Goal: Task Accomplishment & Management: Manage account settings

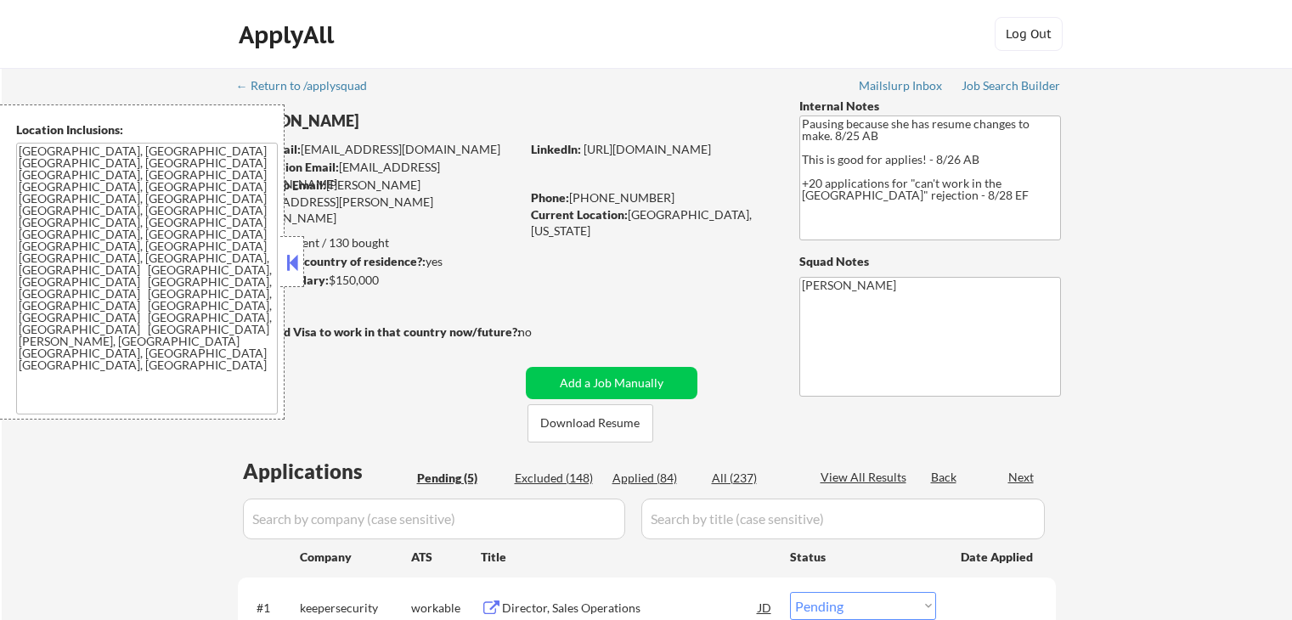
select select ""pending""
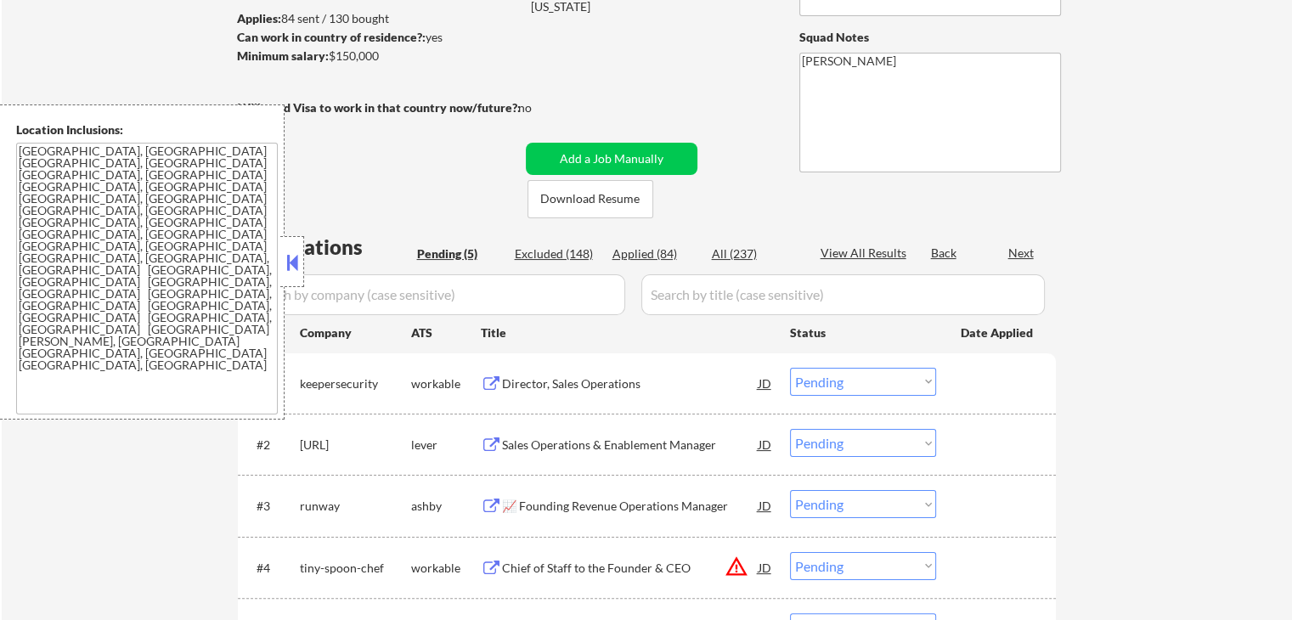
scroll to position [340, 0]
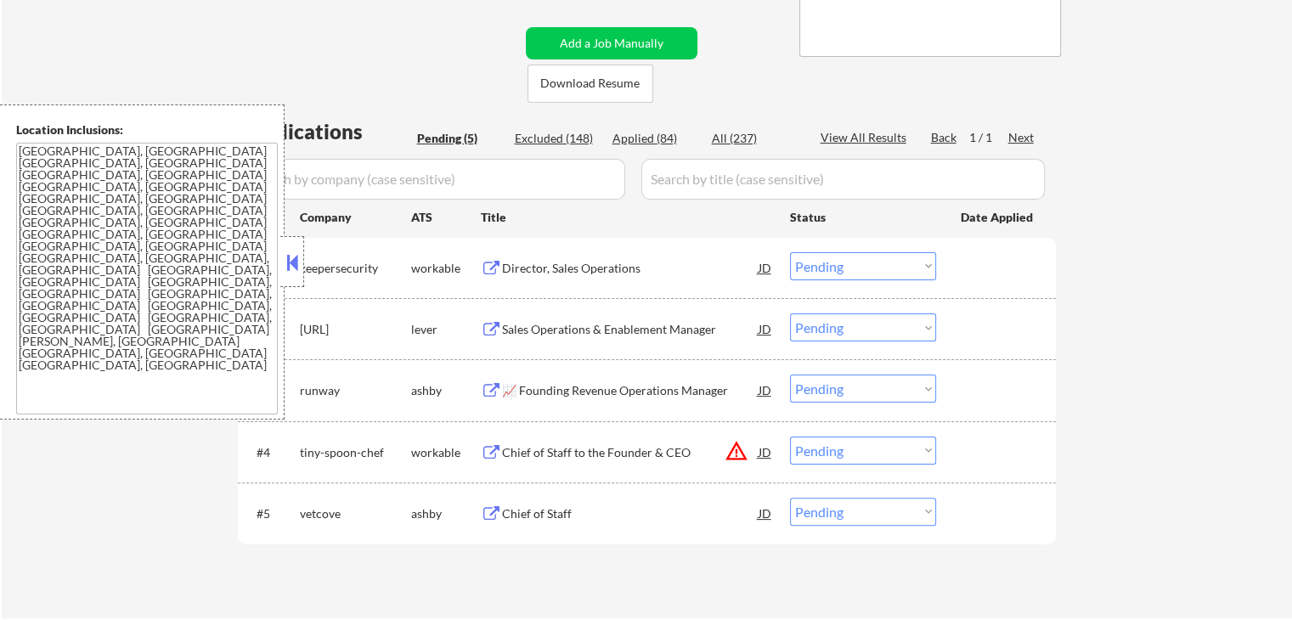
click at [599, 260] on div "Director, Sales Operations" at bounding box center [630, 268] width 256 height 17
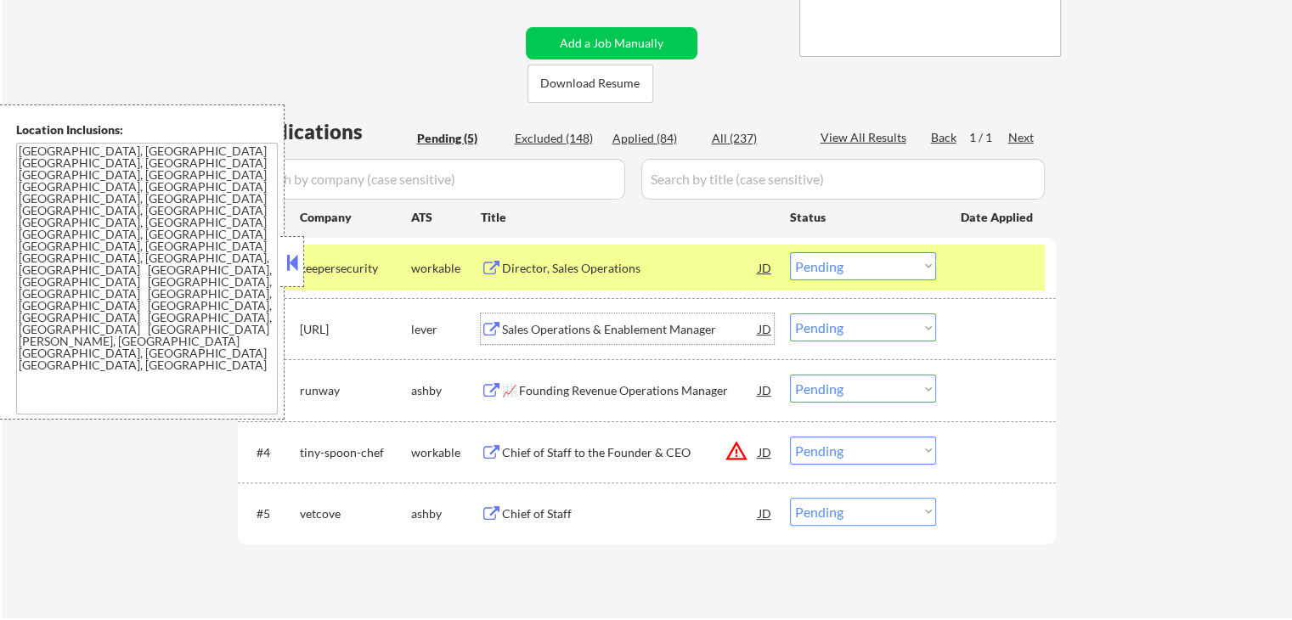
click at [578, 325] on div "Sales Operations & Enablement Manager" at bounding box center [630, 329] width 256 height 17
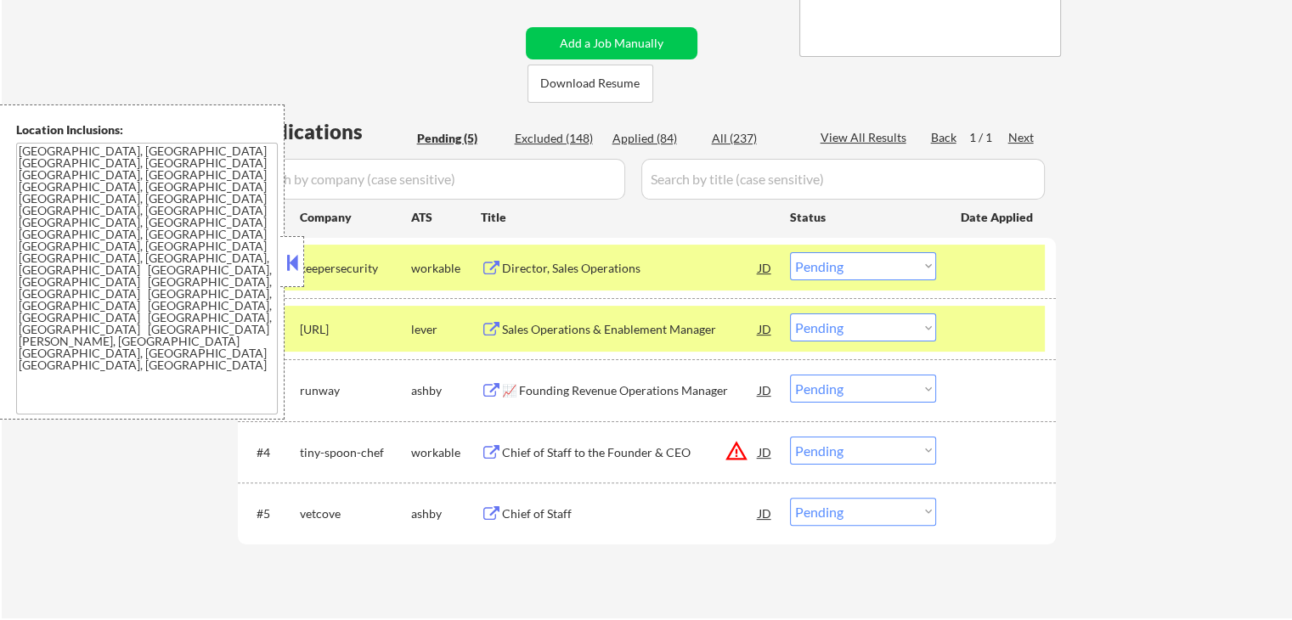
click at [567, 383] on div "📈 Founding Revenue Operations Manager" at bounding box center [630, 390] width 256 height 17
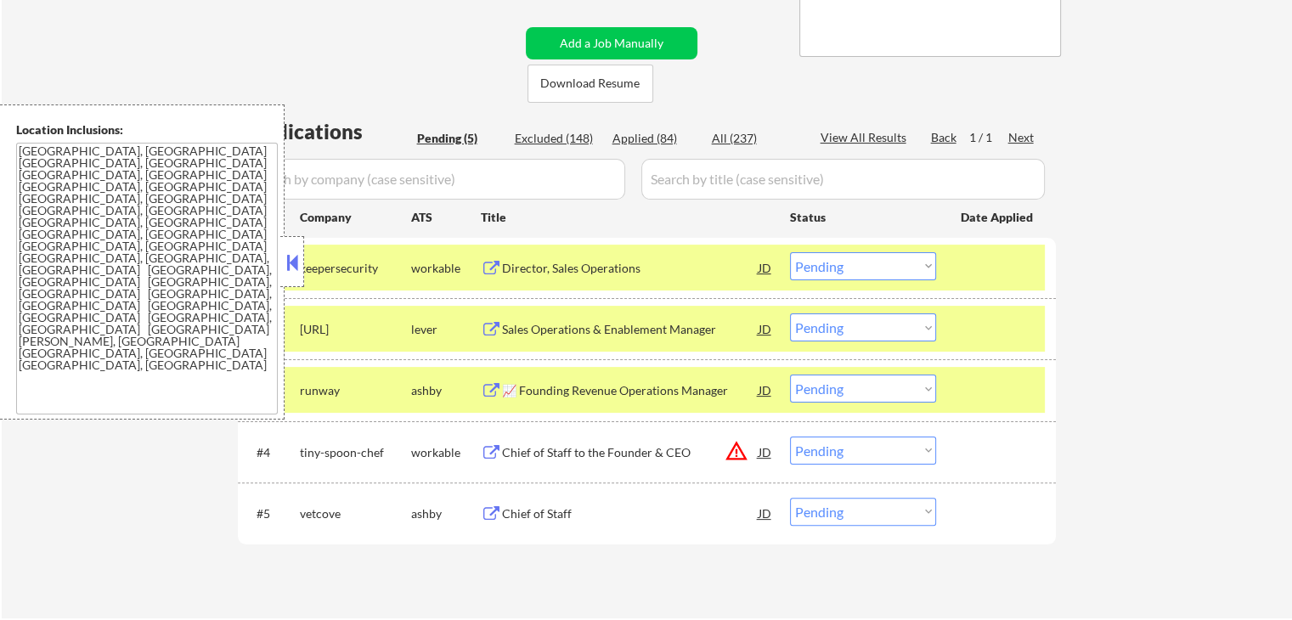
click at [548, 460] on div "Chief of Staff to the Founder & CEO" at bounding box center [630, 452] width 256 height 31
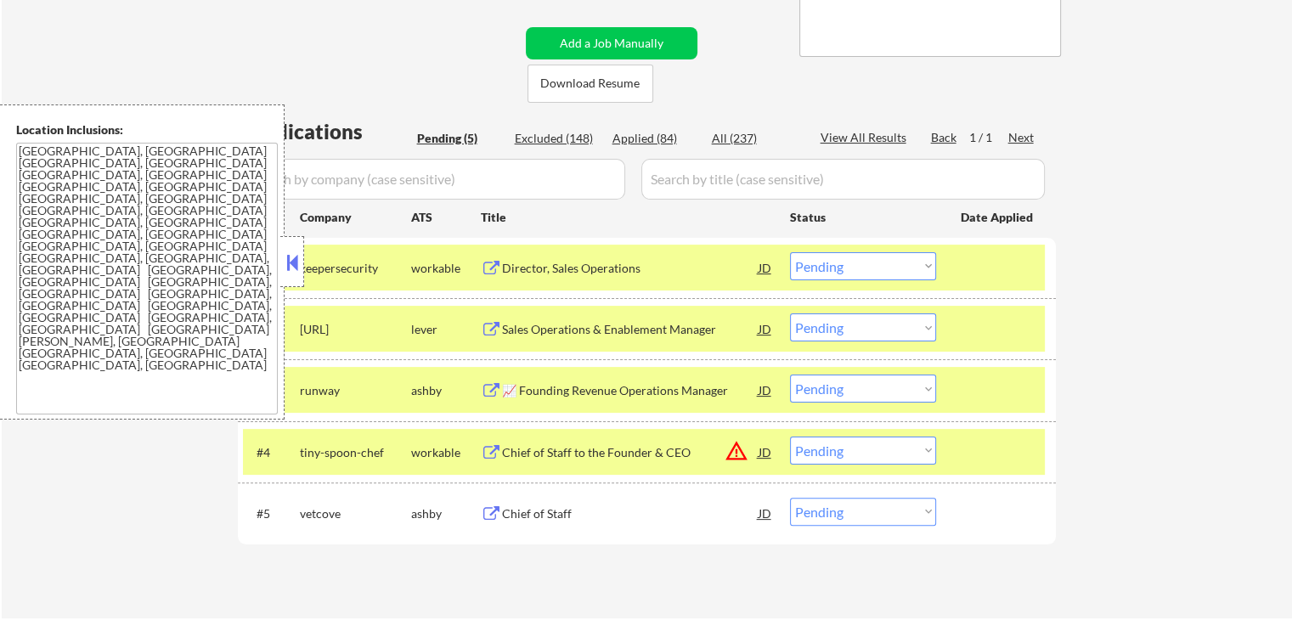
click at [543, 511] on div "Chief of Staff" at bounding box center [630, 513] width 256 height 17
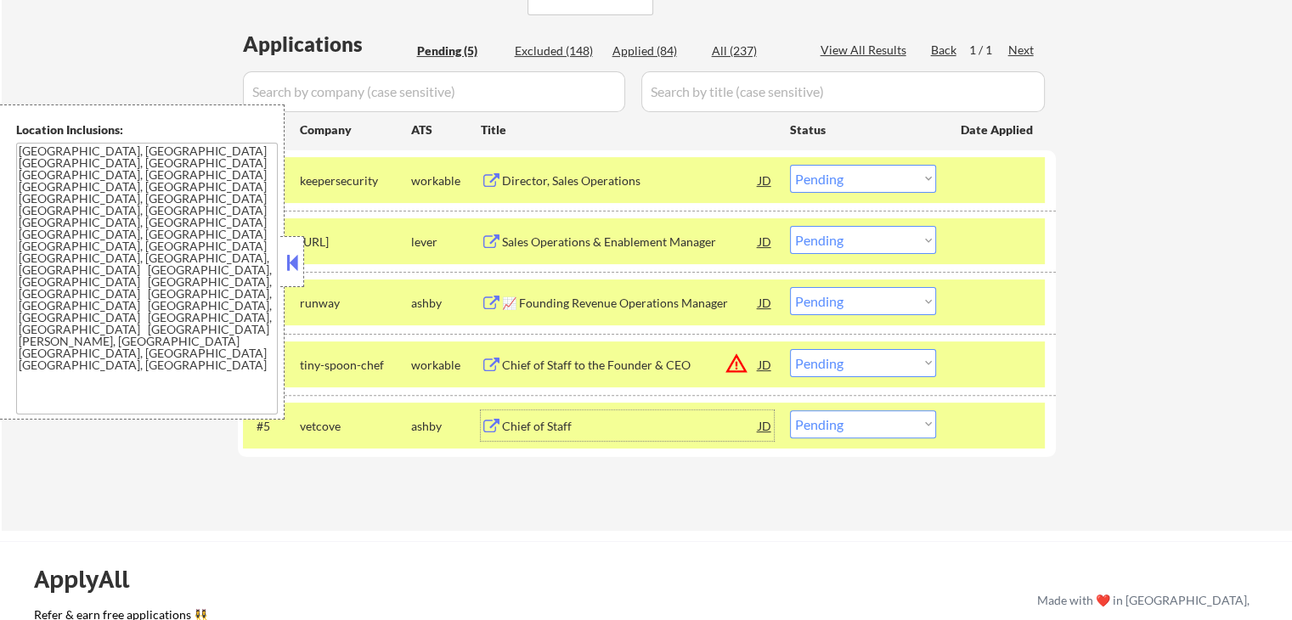
scroll to position [510, 0]
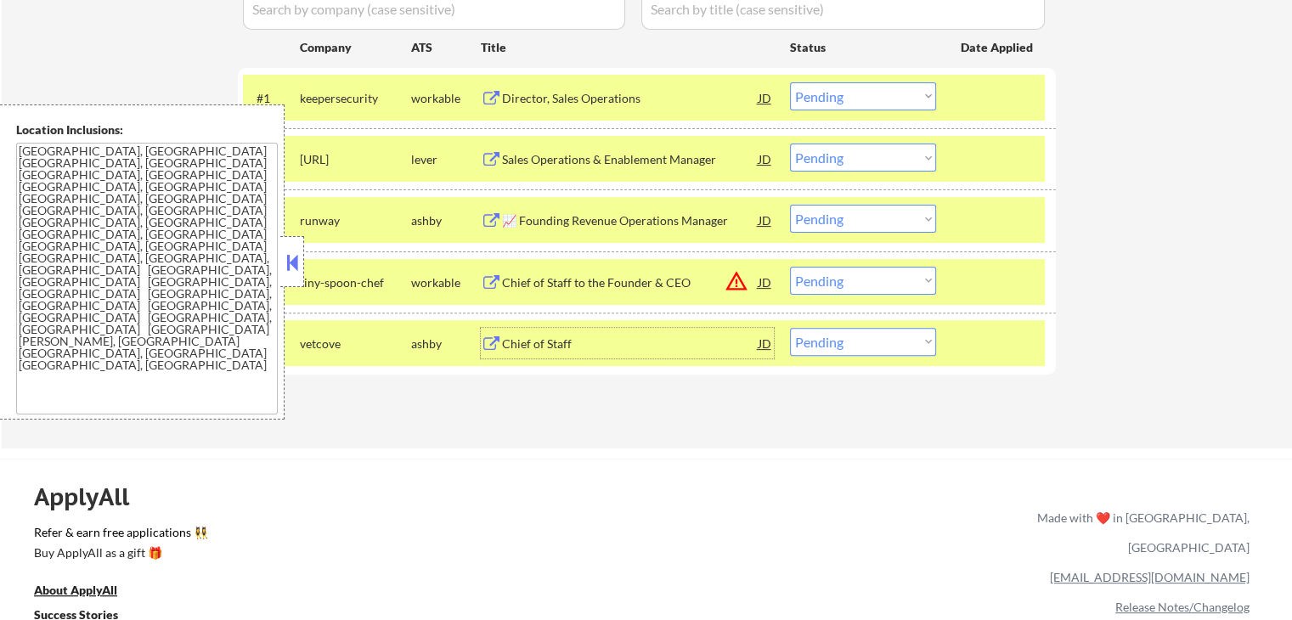
click at [879, 104] on select "Choose an option... Pending Applied Excluded (Questions) Excluded (Expired) Exc…" at bounding box center [863, 96] width 146 height 28
click at [790, 82] on select "Choose an option... Pending Applied Excluded (Questions) Excluded (Expired) Exc…" at bounding box center [863, 96] width 146 height 28
select select ""pending""
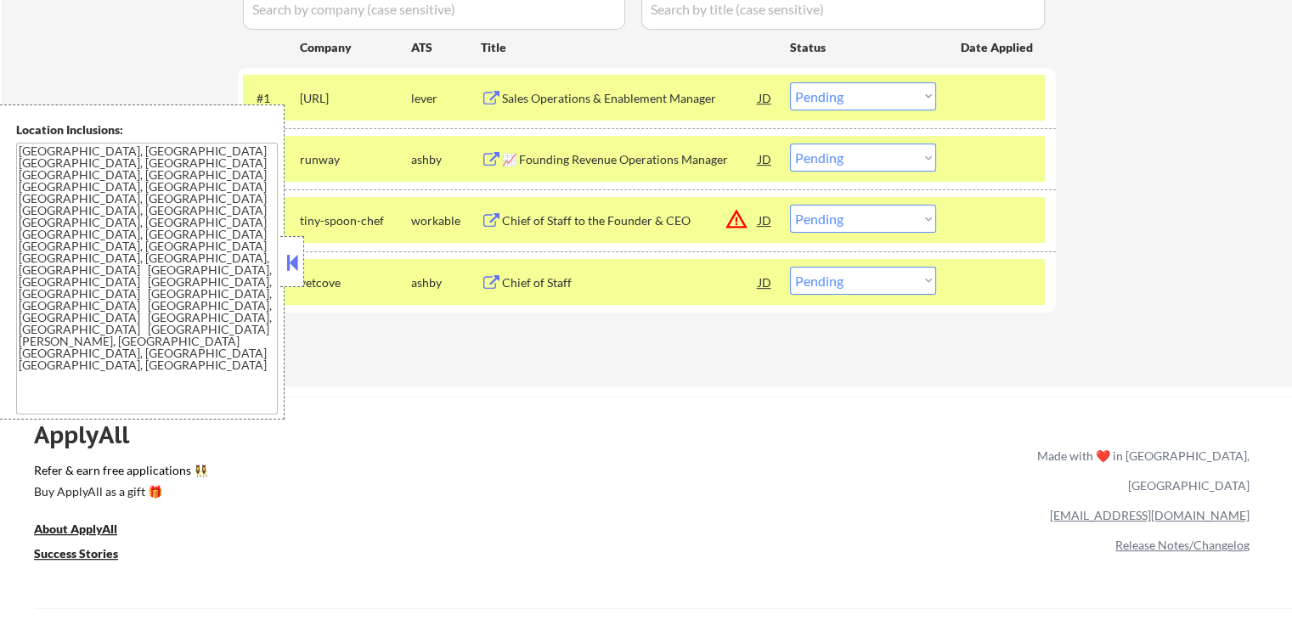
click at [848, 221] on select "Choose an option... Pending Applied Excluded (Questions) Excluded (Expired) Exc…" at bounding box center [863, 219] width 146 height 28
click at [790, 205] on select "Choose an option... Pending Applied Excluded (Questions) Excluded (Expired) Exc…" at bounding box center [863, 219] width 146 height 28
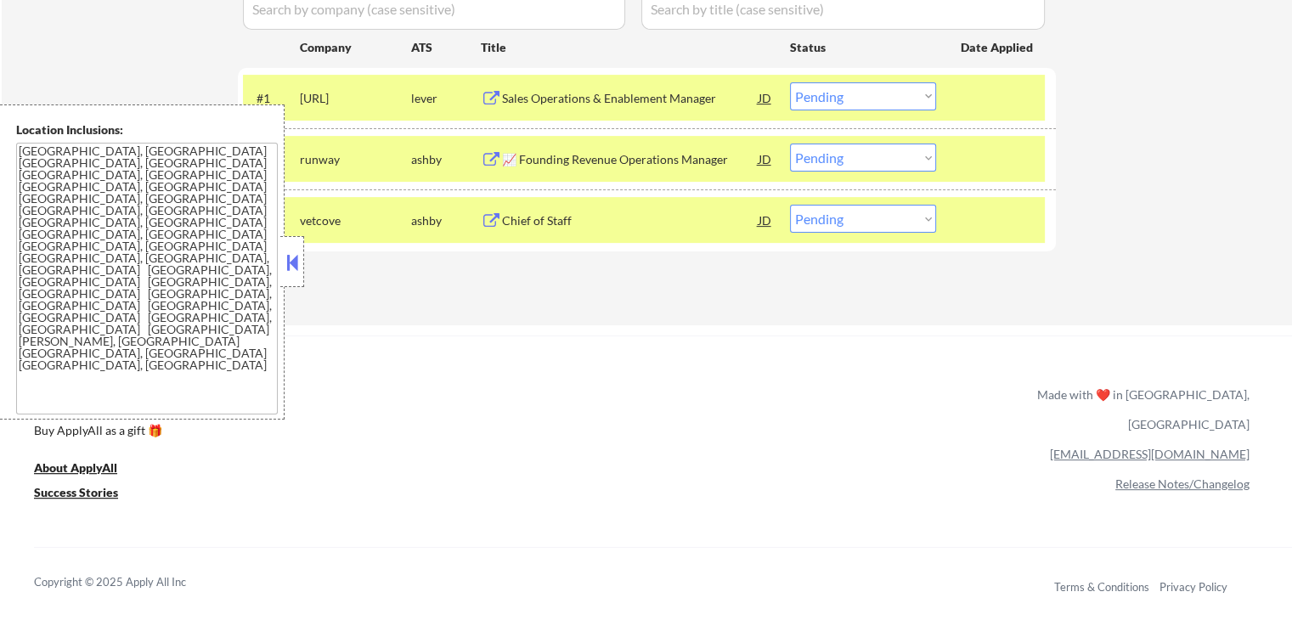
click at [859, 229] on select "Choose an option... Pending Applied Excluded (Questions) Excluded (Expired) Exc…" at bounding box center [863, 219] width 146 height 28
select select ""applied""
click at [790, 205] on select "Choose an option... Pending Applied Excluded (Questions) Excluded (Expired) Exc…" at bounding box center [863, 219] width 146 height 28
click at [853, 161] on select "Choose an option... Pending Applied Excluded (Questions) Excluded (Expired) Exc…" at bounding box center [863, 158] width 146 height 28
select select ""applied""
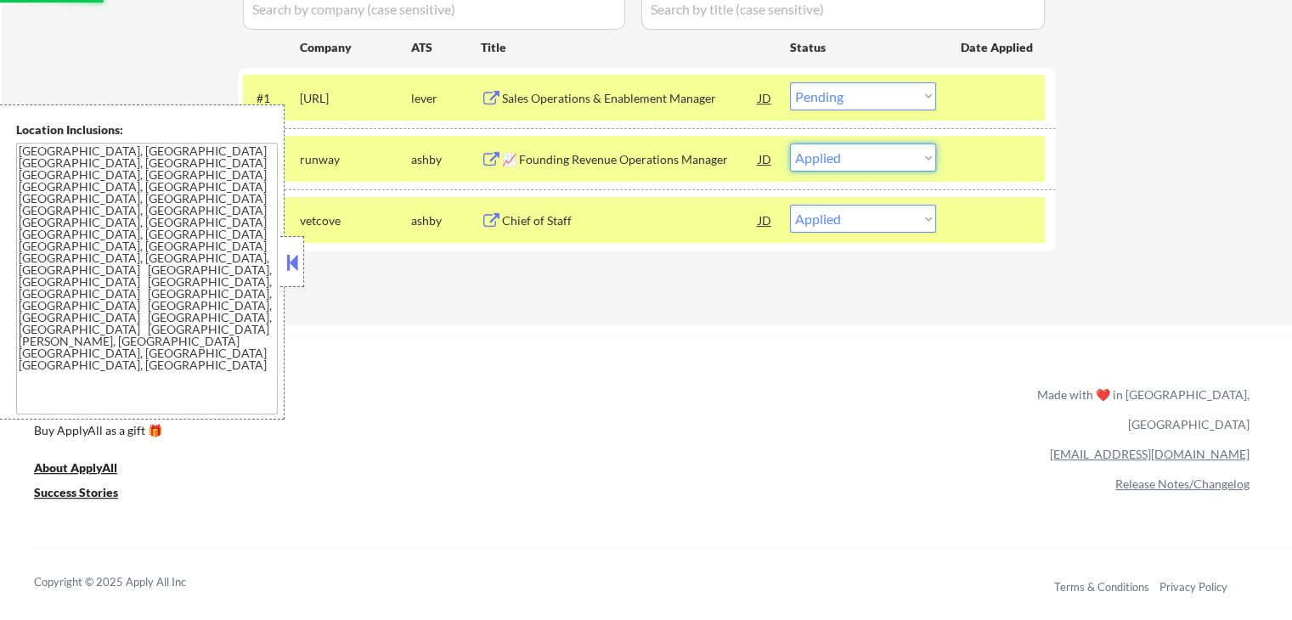
click at [790, 144] on select "Choose an option... Pending Applied Excluded (Questions) Excluded (Expired) Exc…" at bounding box center [863, 158] width 146 height 28
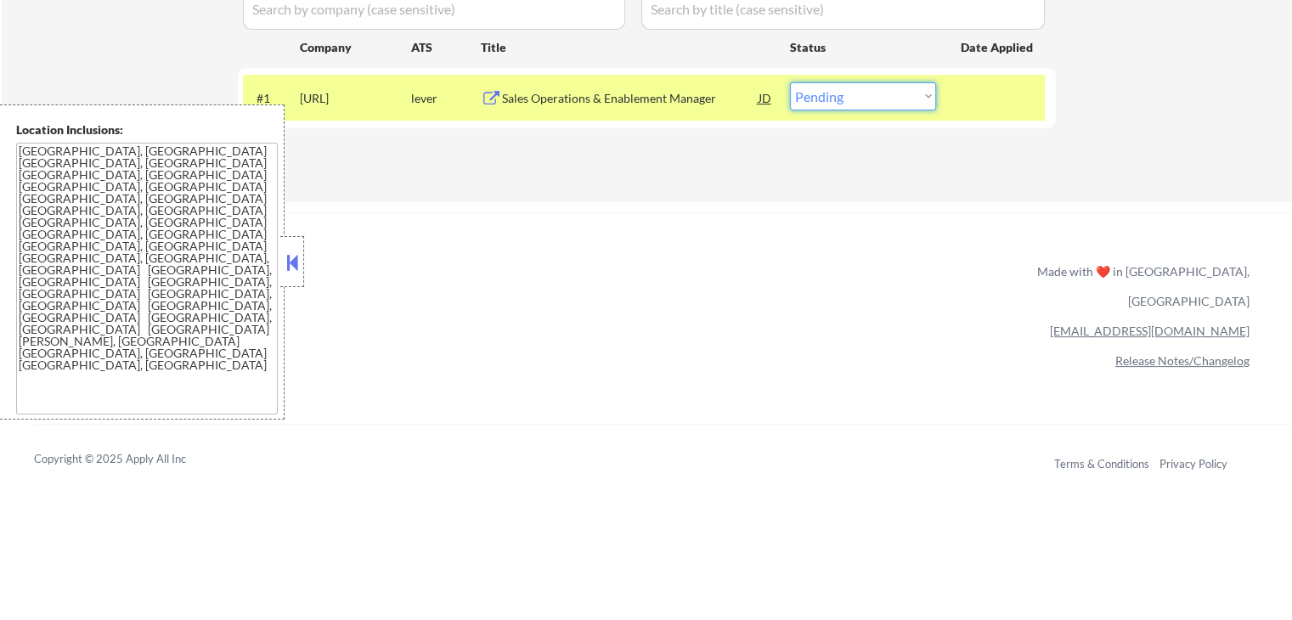
click at [848, 90] on select "Choose an option... Pending Applied Excluded (Questions) Excluded (Expired) Exc…" at bounding box center [863, 96] width 146 height 28
select select ""applied""
click at [790, 82] on select "Choose an option... Pending Applied Excluded (Questions) Excluded (Expired) Exc…" at bounding box center [863, 96] width 146 height 28
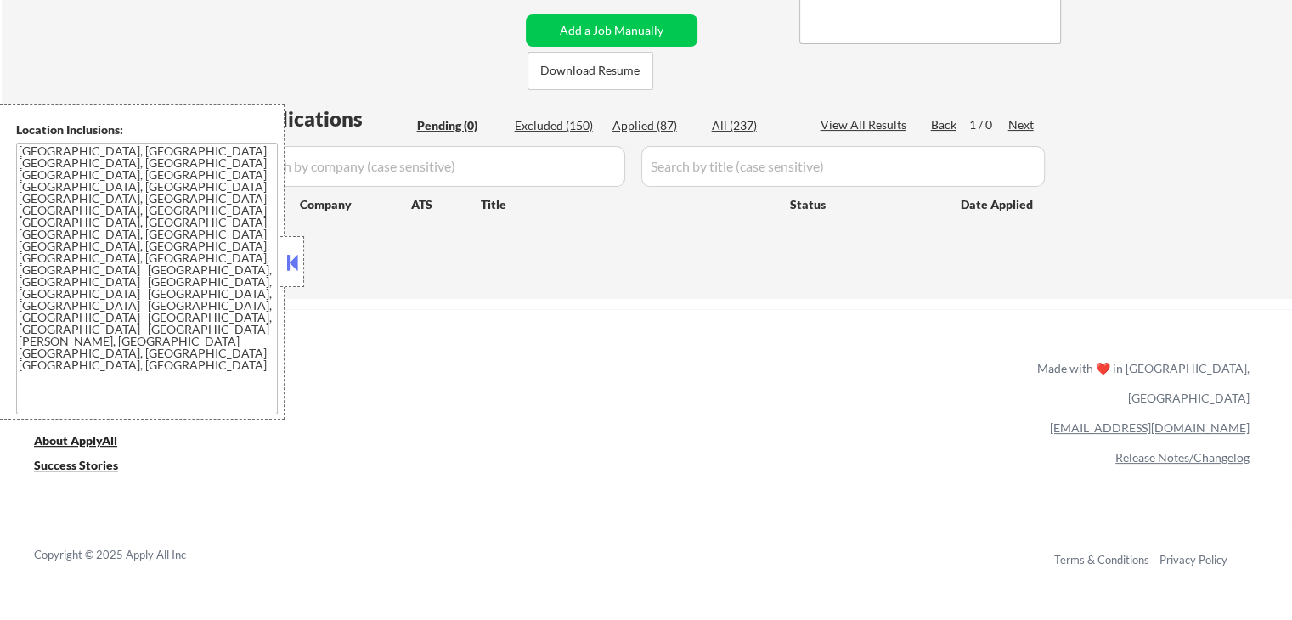
scroll to position [170, 0]
